Goal: Information Seeking & Learning: Find specific fact

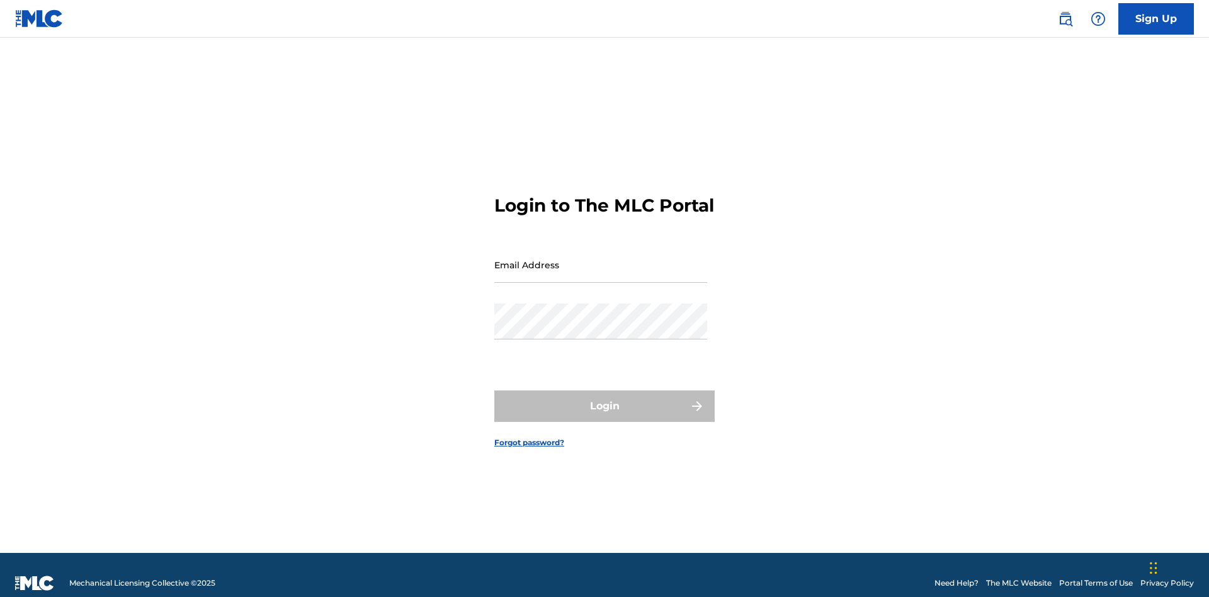
scroll to position [16, 0]
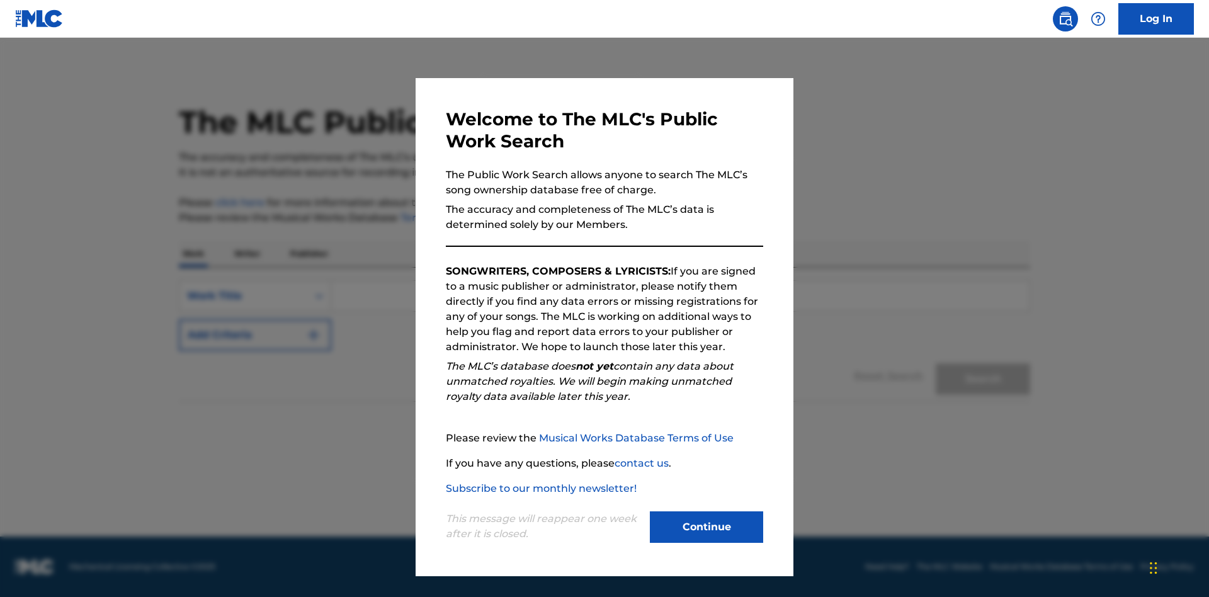
click at [707, 527] on button "Continue" at bounding box center [706, 526] width 113 height 31
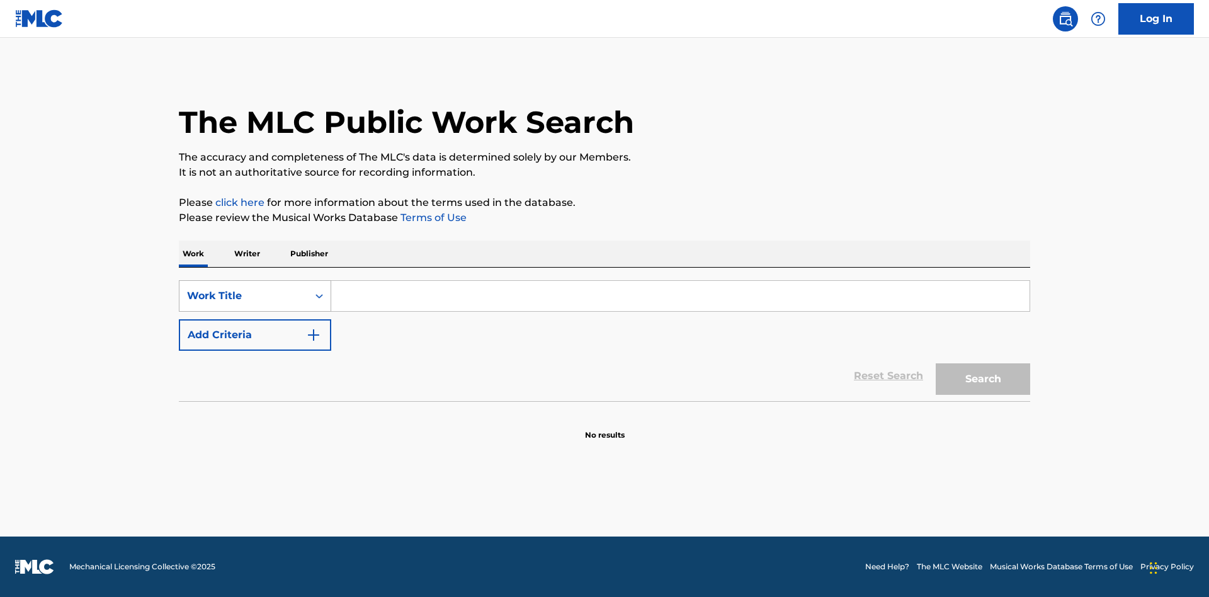
click at [244, 296] on div "Work Title" at bounding box center [243, 295] width 113 height 15
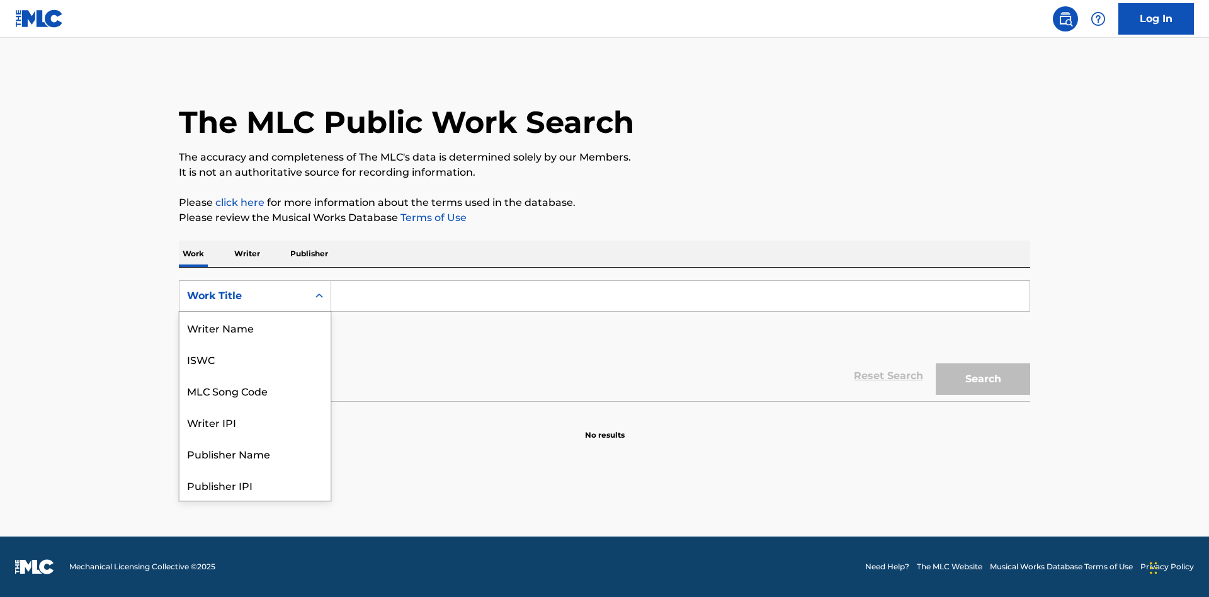
scroll to position [63, 0]
click at [255, 327] on div "MLC Song Code" at bounding box center [254, 327] width 151 height 31
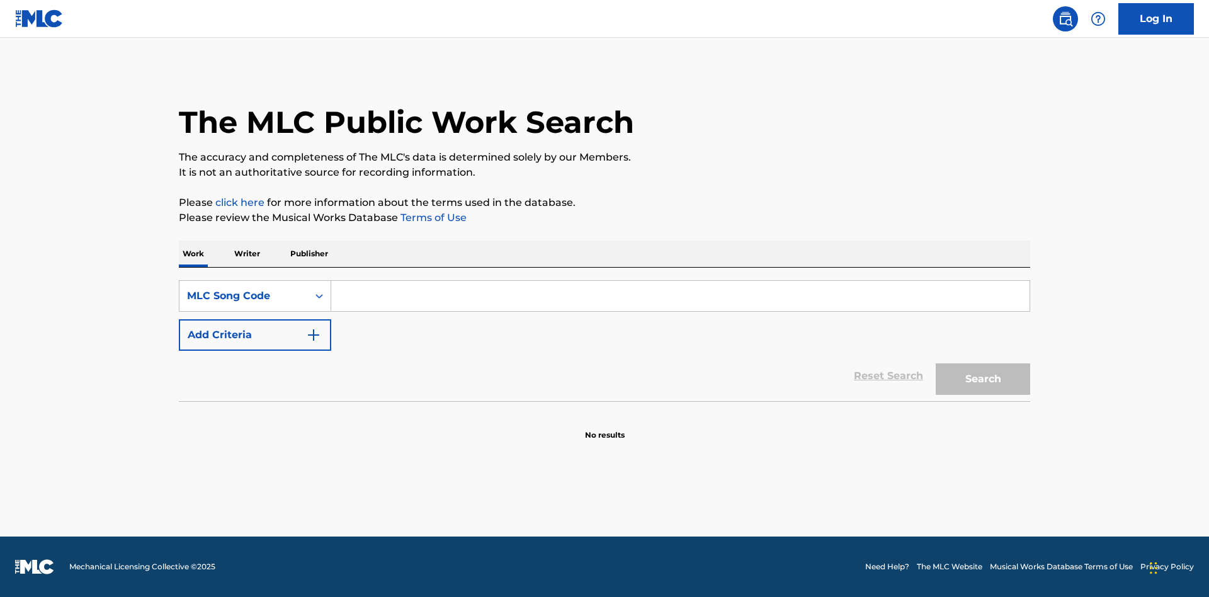
click at [680, 296] on input "Search Form" at bounding box center [680, 296] width 698 height 30
type input "MV82XX"
click at [983, 379] on button "Search" at bounding box center [983, 378] width 94 height 31
